Goal: Information Seeking & Learning: Learn about a topic

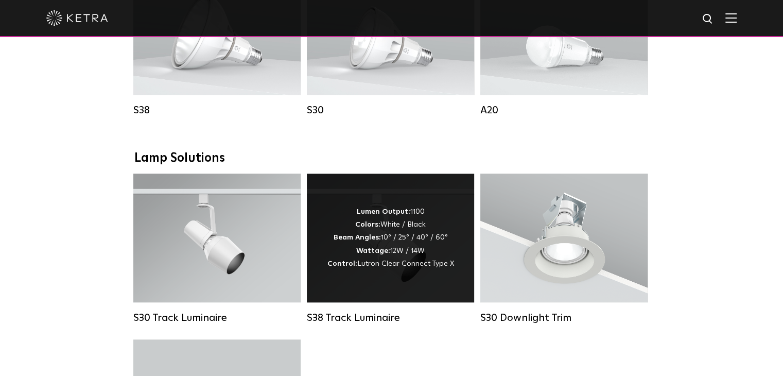
scroll to position [824, 0]
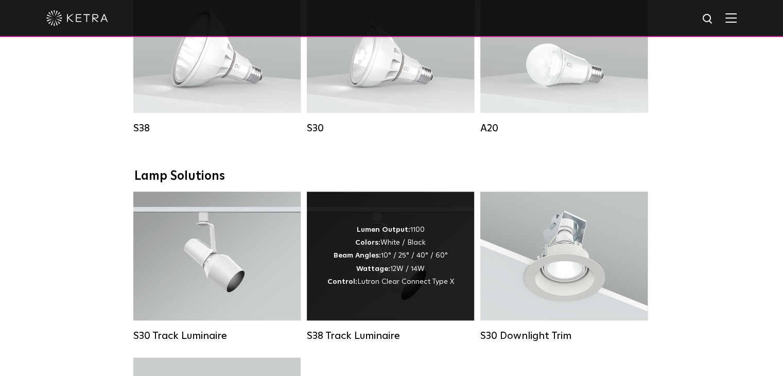
click at [404, 299] on div "Lumen Output: 1100 Colors: White / Black Beam Angles: 10° / 25° / 40° / 60° Wat…" at bounding box center [390, 256] width 167 height 129
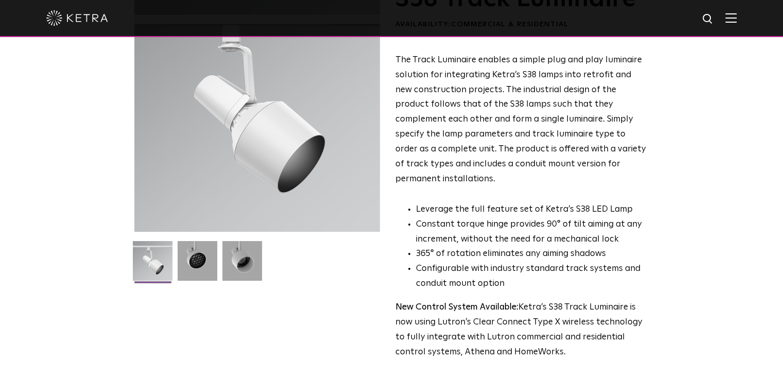
scroll to position [103, 0]
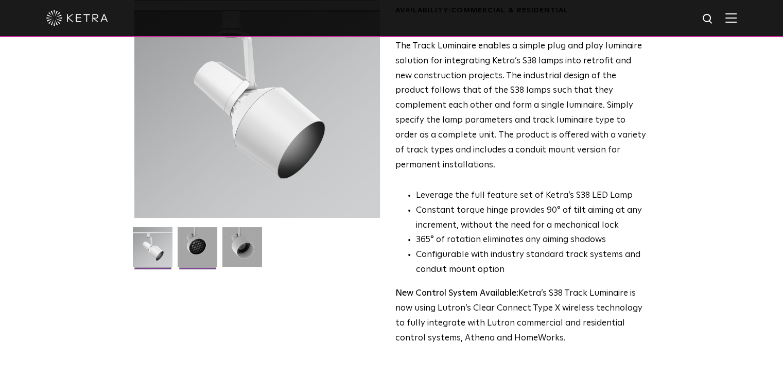
click at [197, 266] on img at bounding box center [198, 250] width 40 height 47
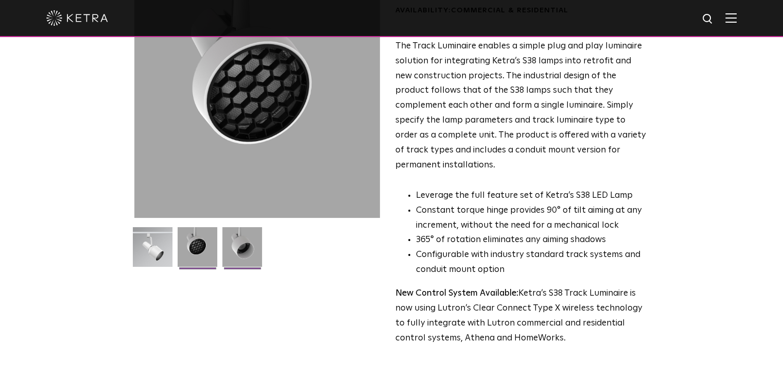
click at [248, 242] on img at bounding box center [242, 250] width 40 height 47
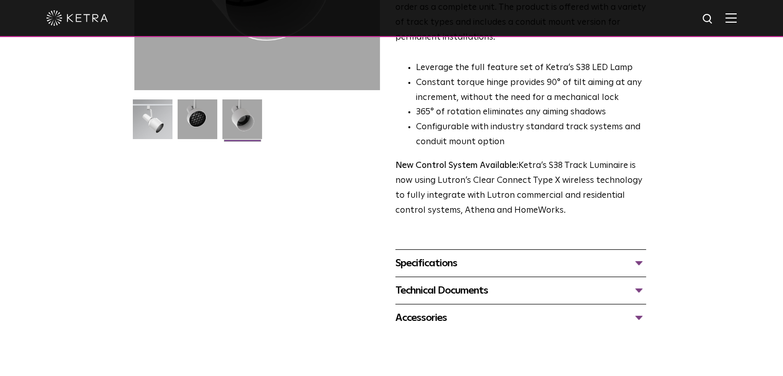
scroll to position [0, 0]
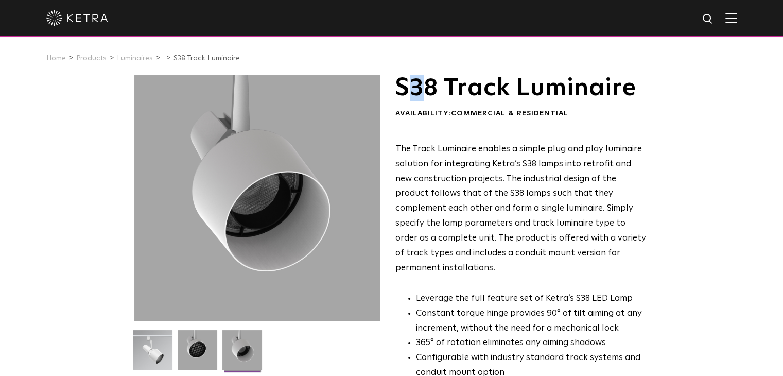
drag, startPoint x: 410, startPoint y: 91, endPoint x: 432, endPoint y: 84, distance: 23.6
click at [432, 85] on h1 "S38 Track Luminaire" at bounding box center [520, 88] width 251 height 26
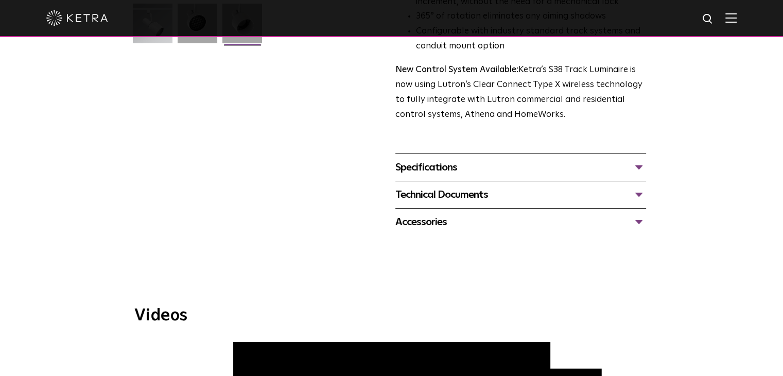
scroll to position [309, 0]
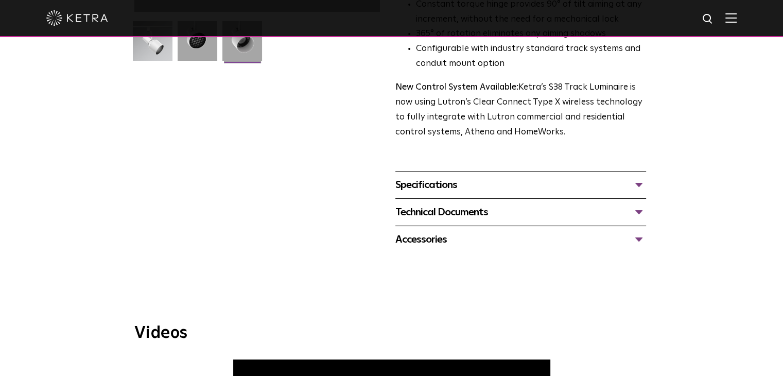
click at [569, 177] on div "Specifications" at bounding box center [520, 185] width 251 height 16
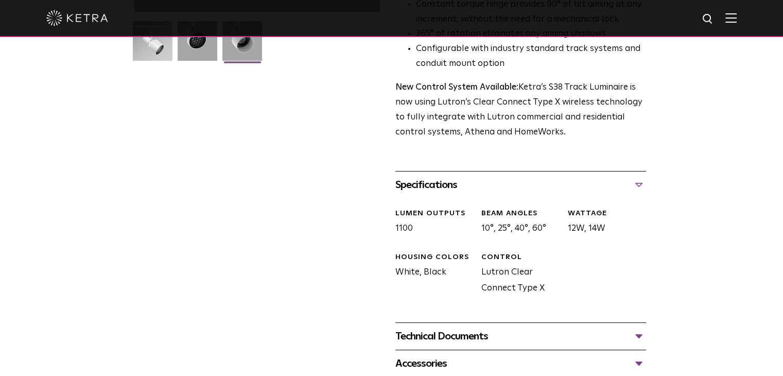
drag, startPoint x: 565, startPoint y: 202, endPoint x: 601, endPoint y: 208, distance: 37.1
click at [601, 209] on div "WATTAGE 12W, 14W" at bounding box center [603, 223] width 86 height 28
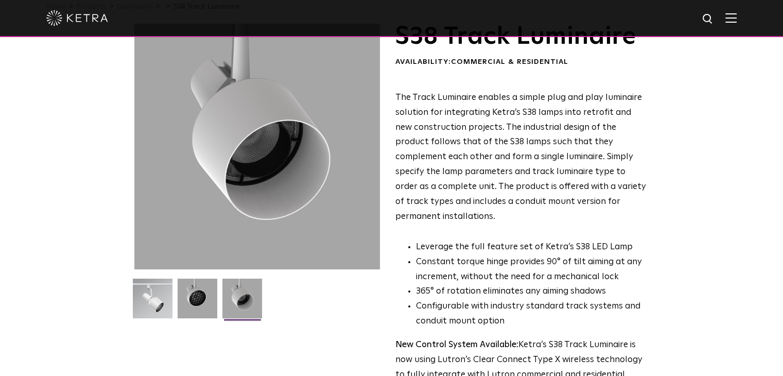
scroll to position [0, 0]
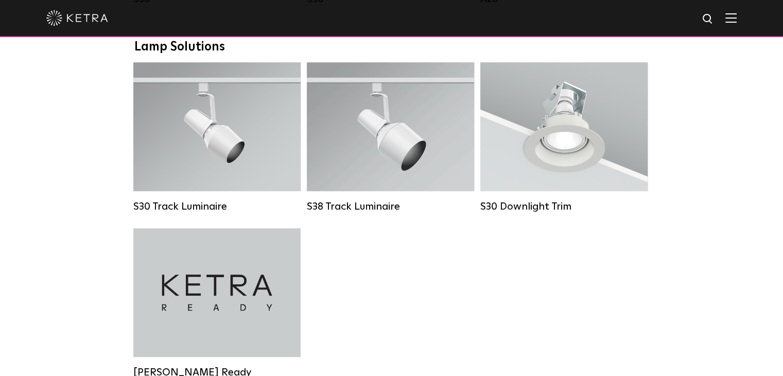
scroll to position [929, 0]
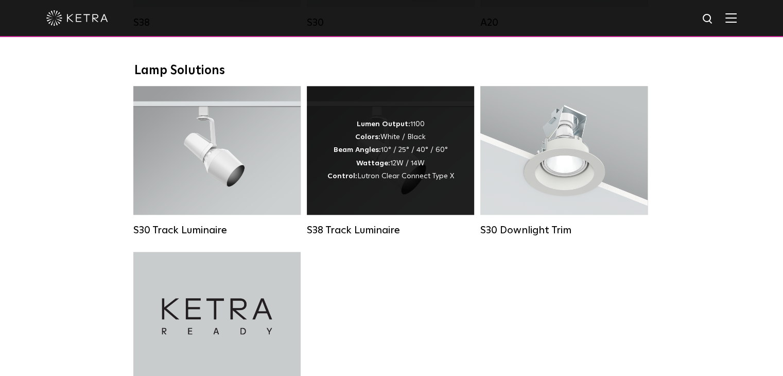
click at [371, 236] on div "S38 Track Luminaire" at bounding box center [390, 230] width 167 height 12
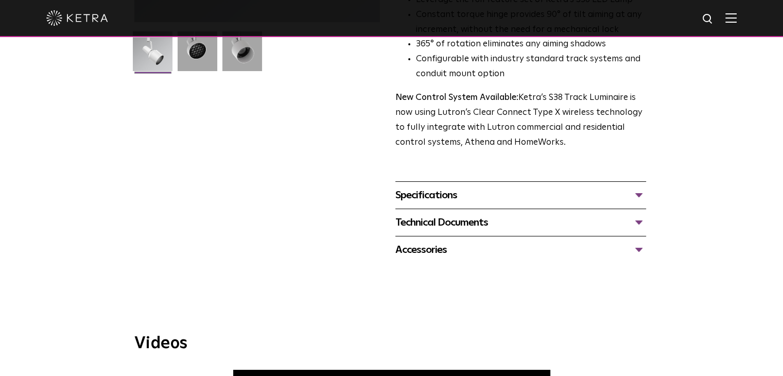
scroll to position [309, 0]
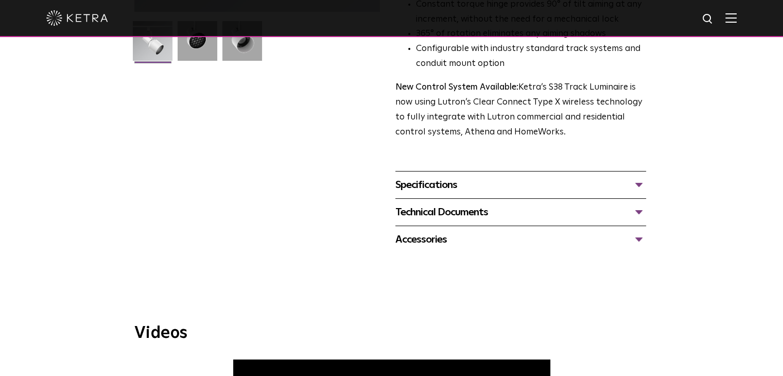
click at [520, 178] on div "Specifications LUMEN OUTPUTS 1100 BEAM ANGLES 10°, 25°, 40°, 60° WATTAGE 12W, 1…" at bounding box center [520, 184] width 251 height 27
click at [621, 177] on div "Specifications" at bounding box center [520, 185] width 251 height 16
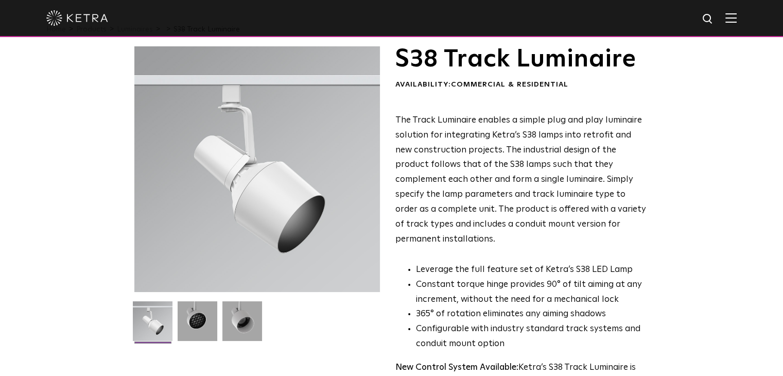
scroll to position [0, 0]
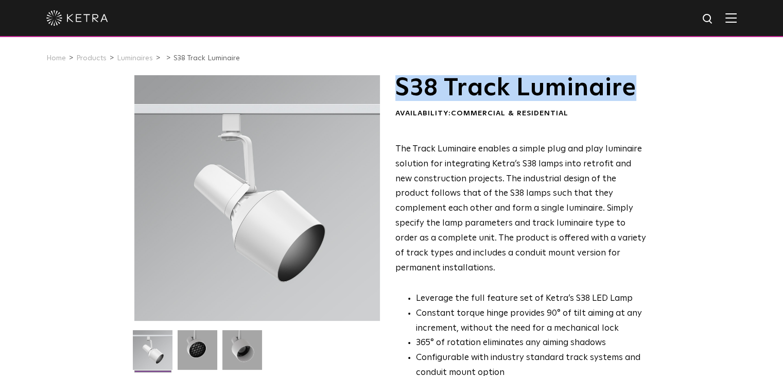
drag, startPoint x: 420, startPoint y: 85, endPoint x: 631, endPoint y: 87, distance: 211.1
click at [631, 87] on h1 "S38 Track Luminaire" at bounding box center [520, 88] width 251 height 26
copy h1 "S38 Track Luminaire"
click at [245, 355] on img at bounding box center [242, 353] width 40 height 47
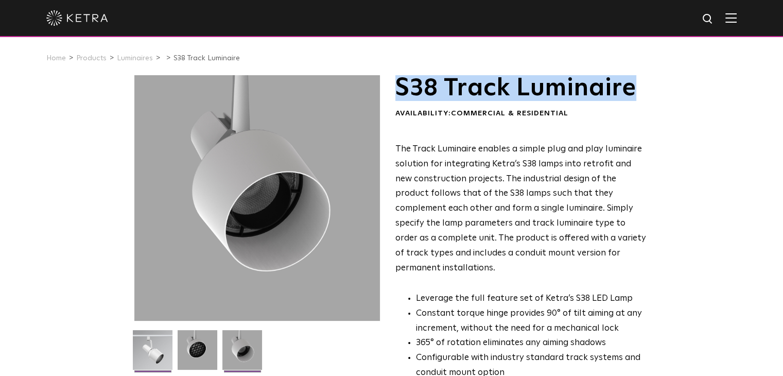
click at [152, 354] on img at bounding box center [153, 353] width 40 height 47
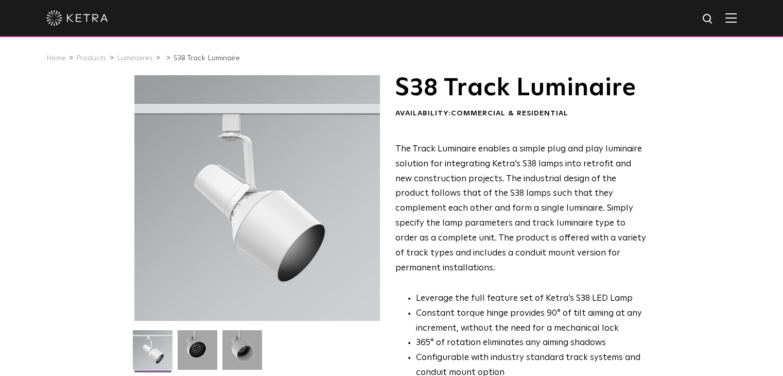
drag, startPoint x: 213, startPoint y: 219, endPoint x: 271, endPoint y: 269, distance: 76.3
click at [271, 269] on div at bounding box center [257, 198] width 246 height 246
drag, startPoint x: 328, startPoint y: 231, endPoint x: 218, endPoint y: 231, distance: 110.2
click at [218, 231] on div at bounding box center [257, 198] width 246 height 246
click at [163, 350] on img at bounding box center [153, 353] width 40 height 47
